Goal: Information Seeking & Learning: Learn about a topic

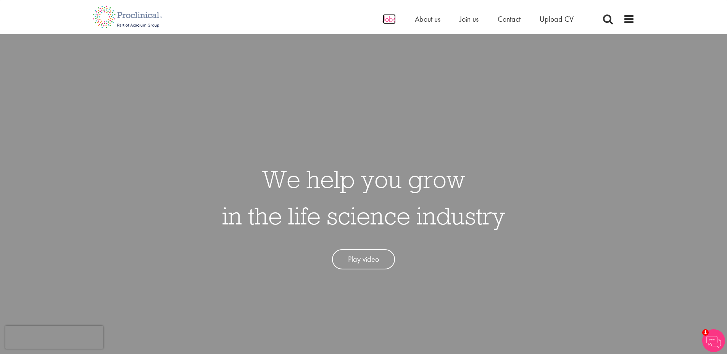
click at [386, 20] on span "Jobs" at bounding box center [389, 19] width 13 height 10
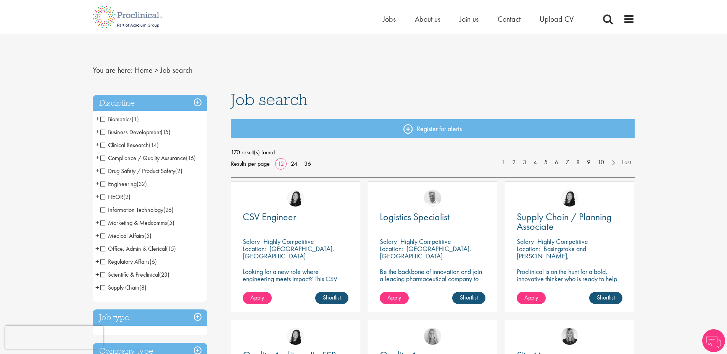
click at [97, 145] on span "+" at bounding box center [97, 144] width 4 height 11
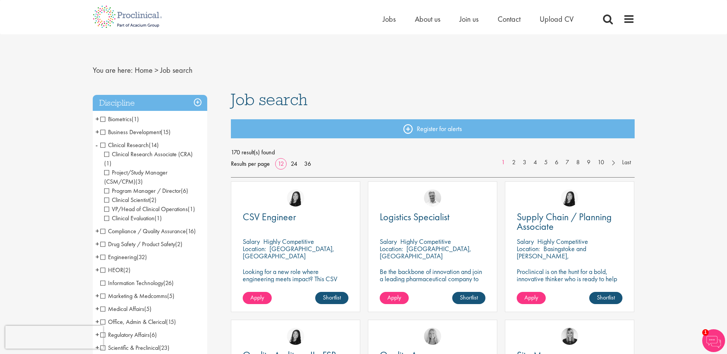
click at [101, 146] on span "Clinical Research" at bounding box center [124, 145] width 48 height 8
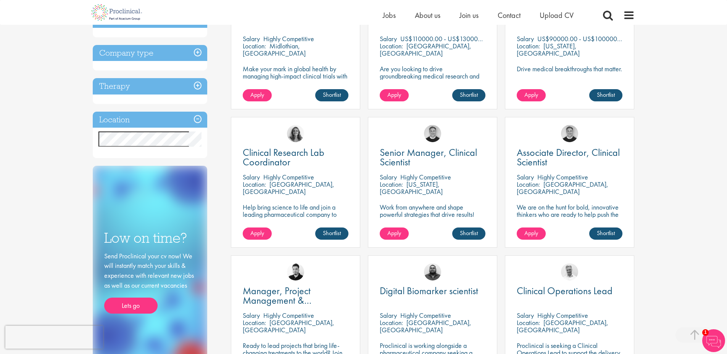
scroll to position [191, 0]
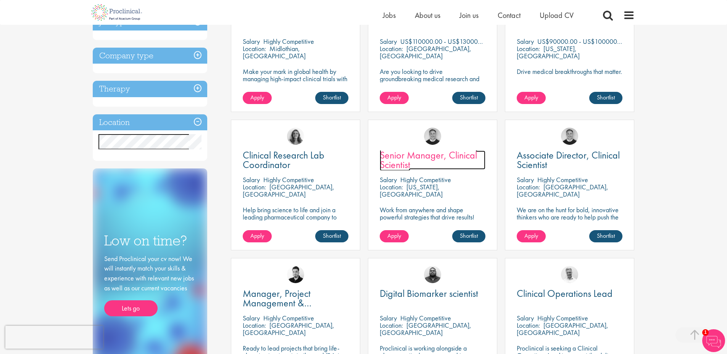
click at [435, 157] on span "Senior Manager, Clinical Scientist" at bounding box center [428, 160] width 97 height 23
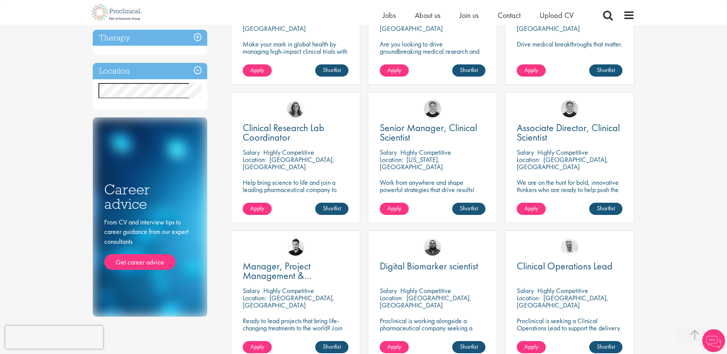
scroll to position [219, 0]
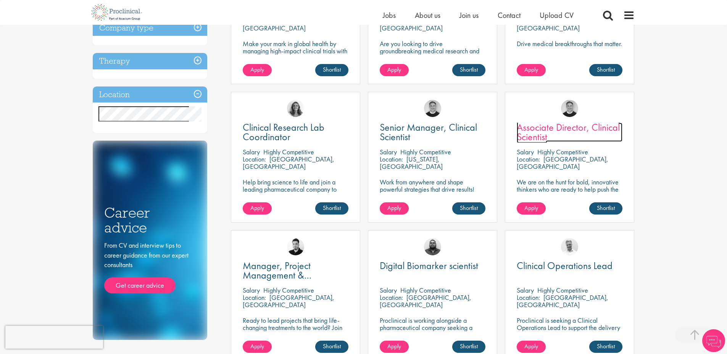
click at [554, 129] on span "Associate Director, Clinical Scientist" at bounding box center [568, 132] width 103 height 23
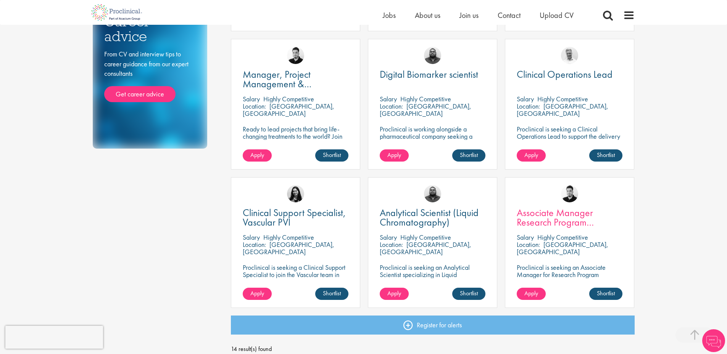
scroll to position [411, 0]
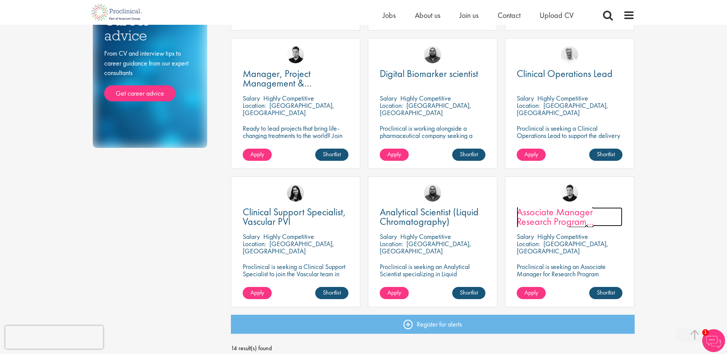
click at [569, 222] on span "Associate Manager Research Program Management" at bounding box center [555, 222] width 77 height 32
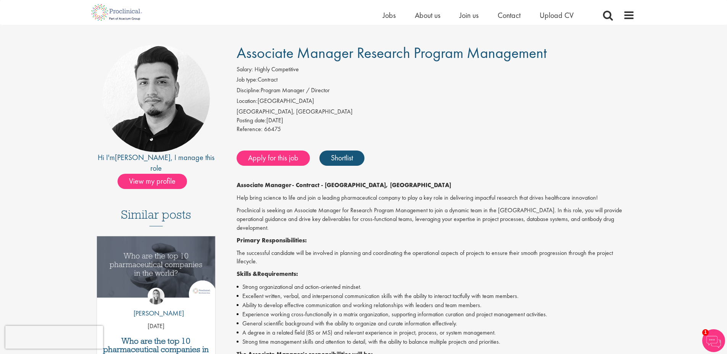
scroll to position [38, 0]
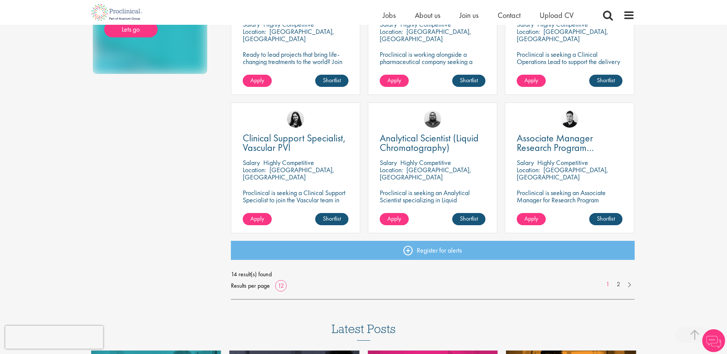
scroll to position [565, 0]
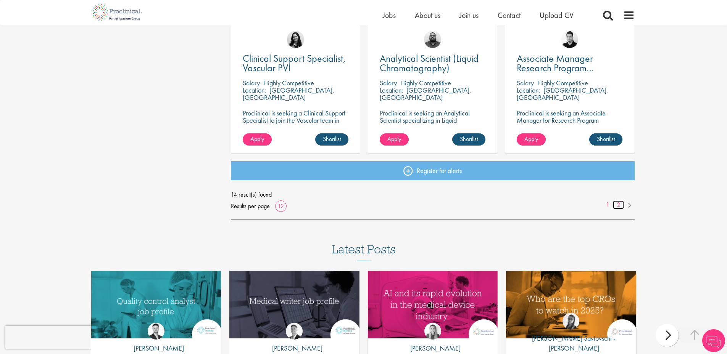
click at [619, 206] on link "2" at bounding box center [618, 205] width 11 height 9
